Goal: Task Accomplishment & Management: Use online tool/utility

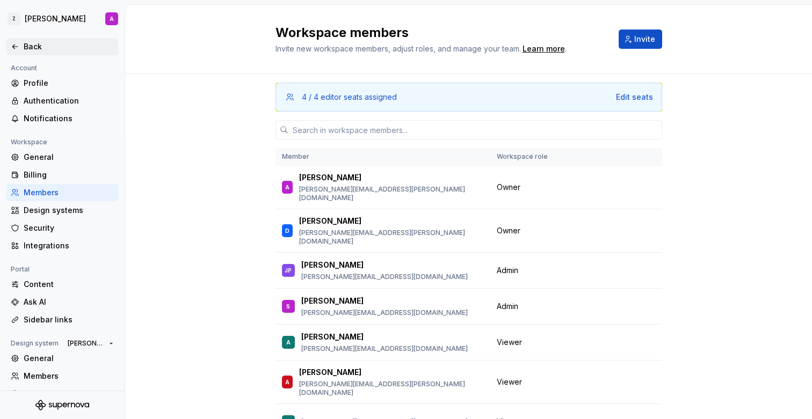
click at [29, 42] on div "Back" at bounding box center [69, 46] width 90 height 11
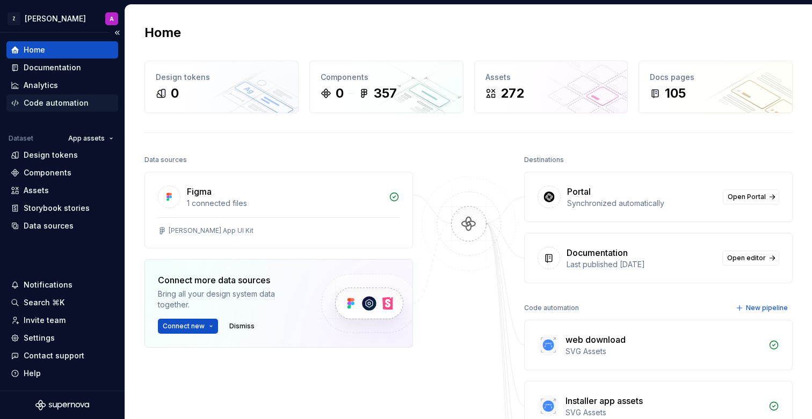
click at [57, 104] on div "Code automation" at bounding box center [56, 103] width 65 height 11
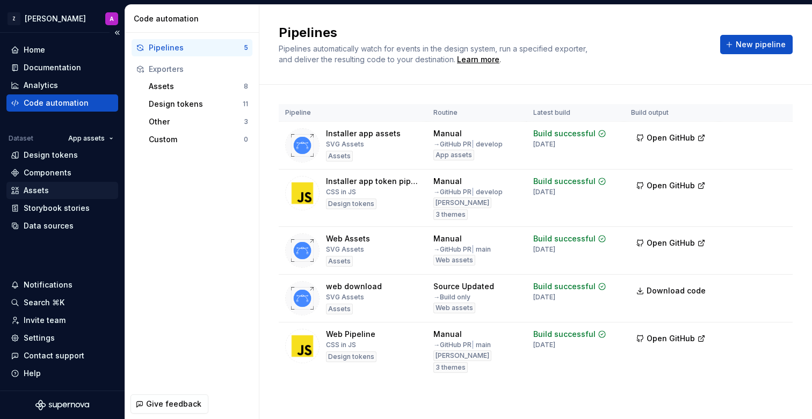
click at [47, 188] on div "Assets" at bounding box center [36, 190] width 25 height 11
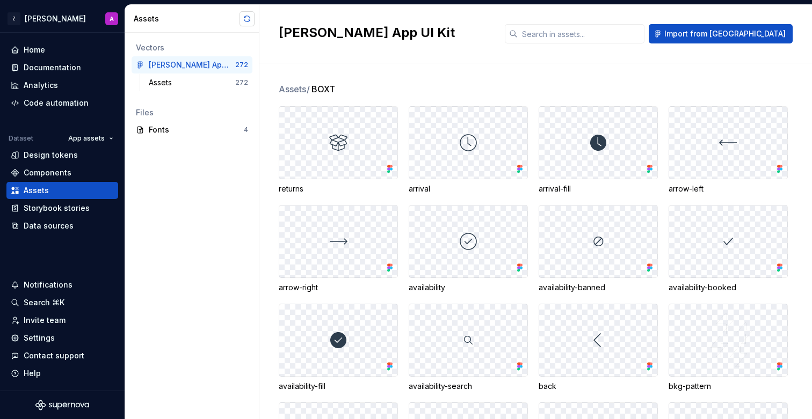
click at [247, 20] on button "button" at bounding box center [246, 18] width 15 height 15
click at [45, 99] on div "Code automation" at bounding box center [56, 103] width 65 height 11
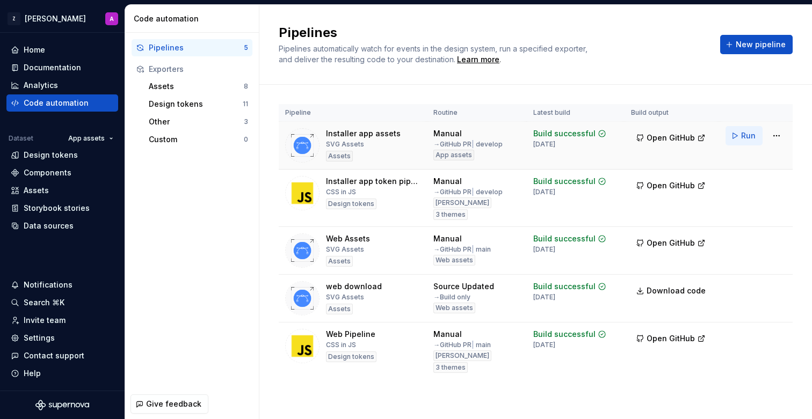
click at [744, 135] on span "Run" at bounding box center [748, 135] width 14 height 11
